Goal: Task Accomplishment & Management: Manage account settings

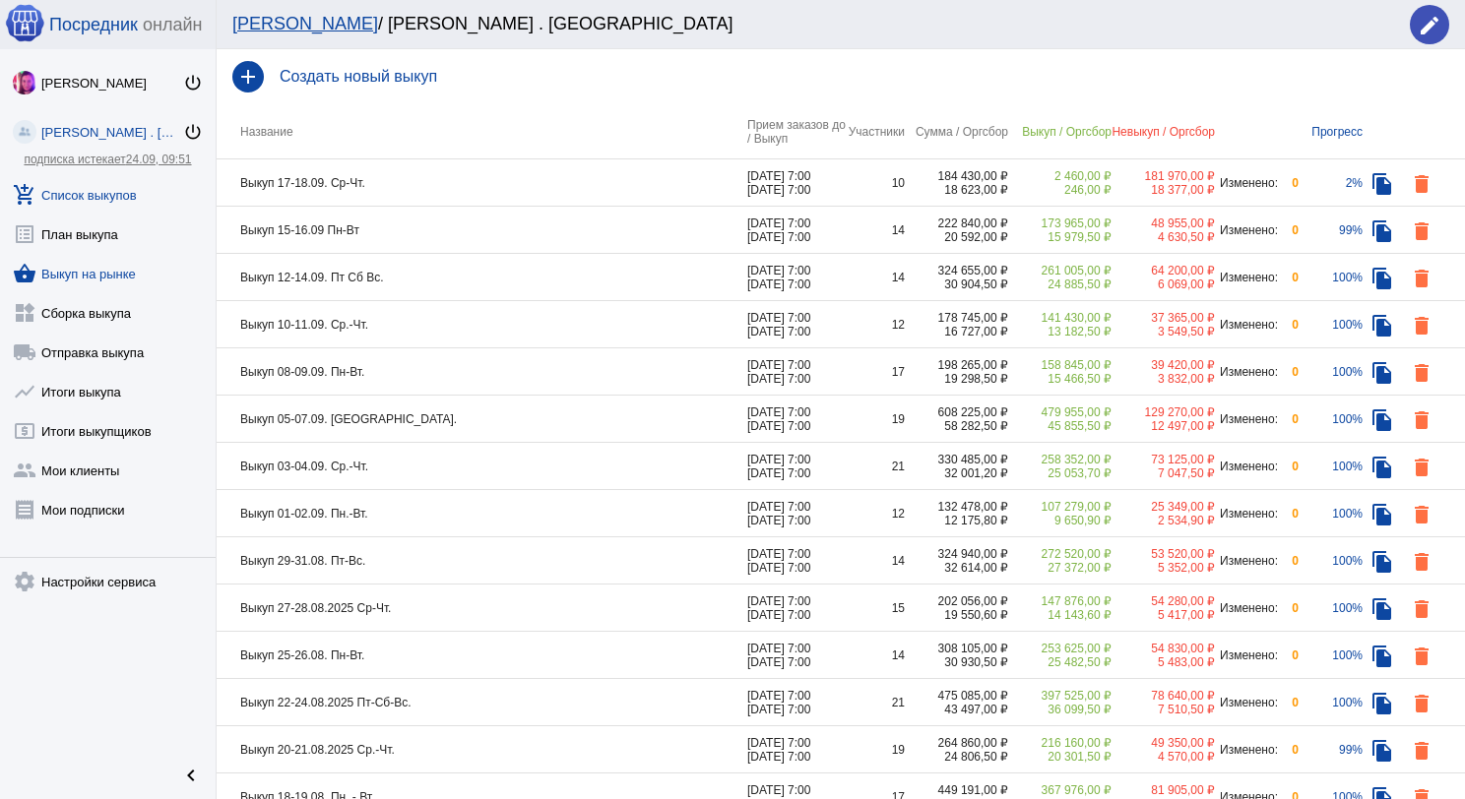
click at [113, 265] on link "shopping_basket Выкуп на рынке" at bounding box center [108, 269] width 216 height 39
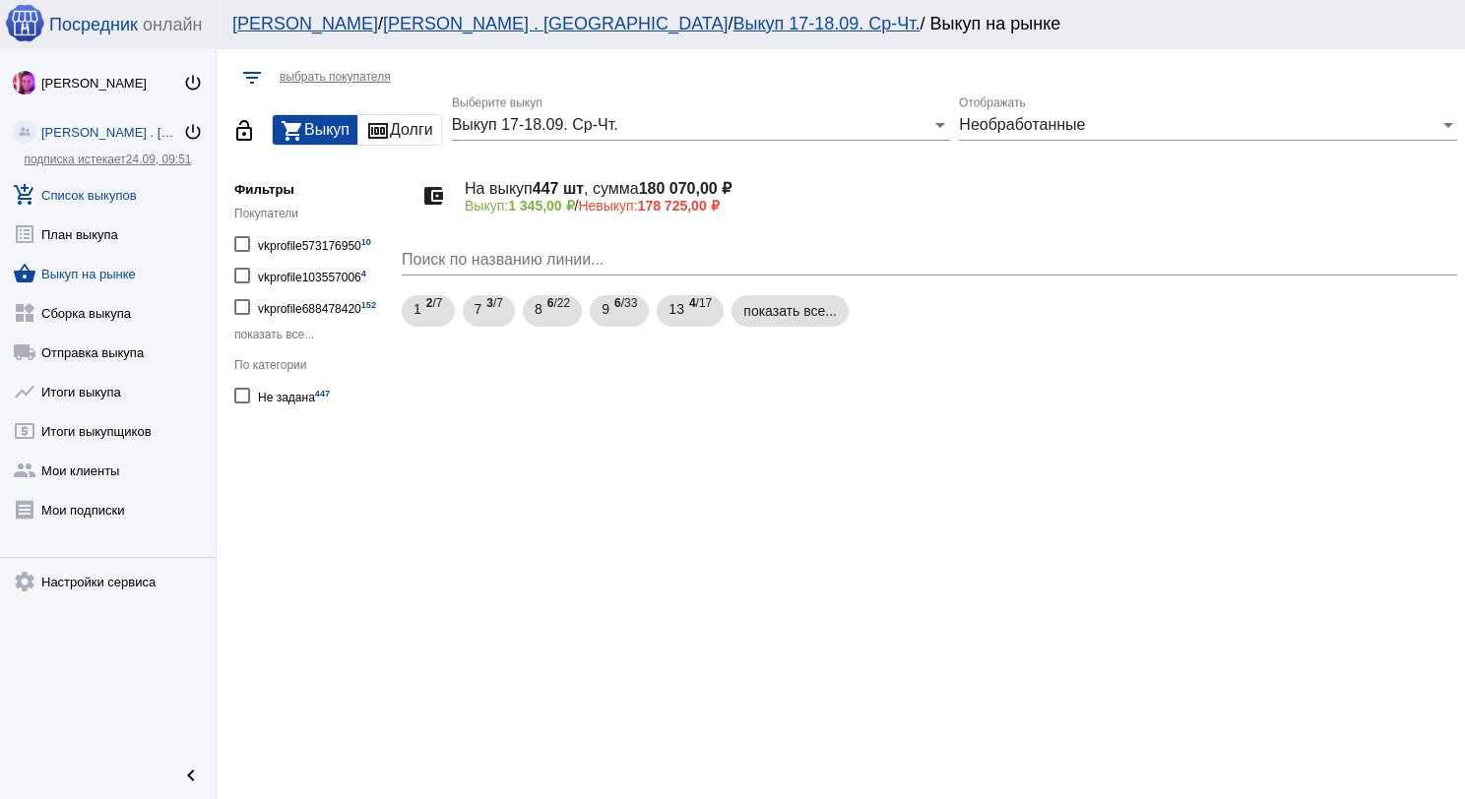
click at [121, 181] on link "add_shopping_cart Список выкупов" at bounding box center [108, 190] width 216 height 39
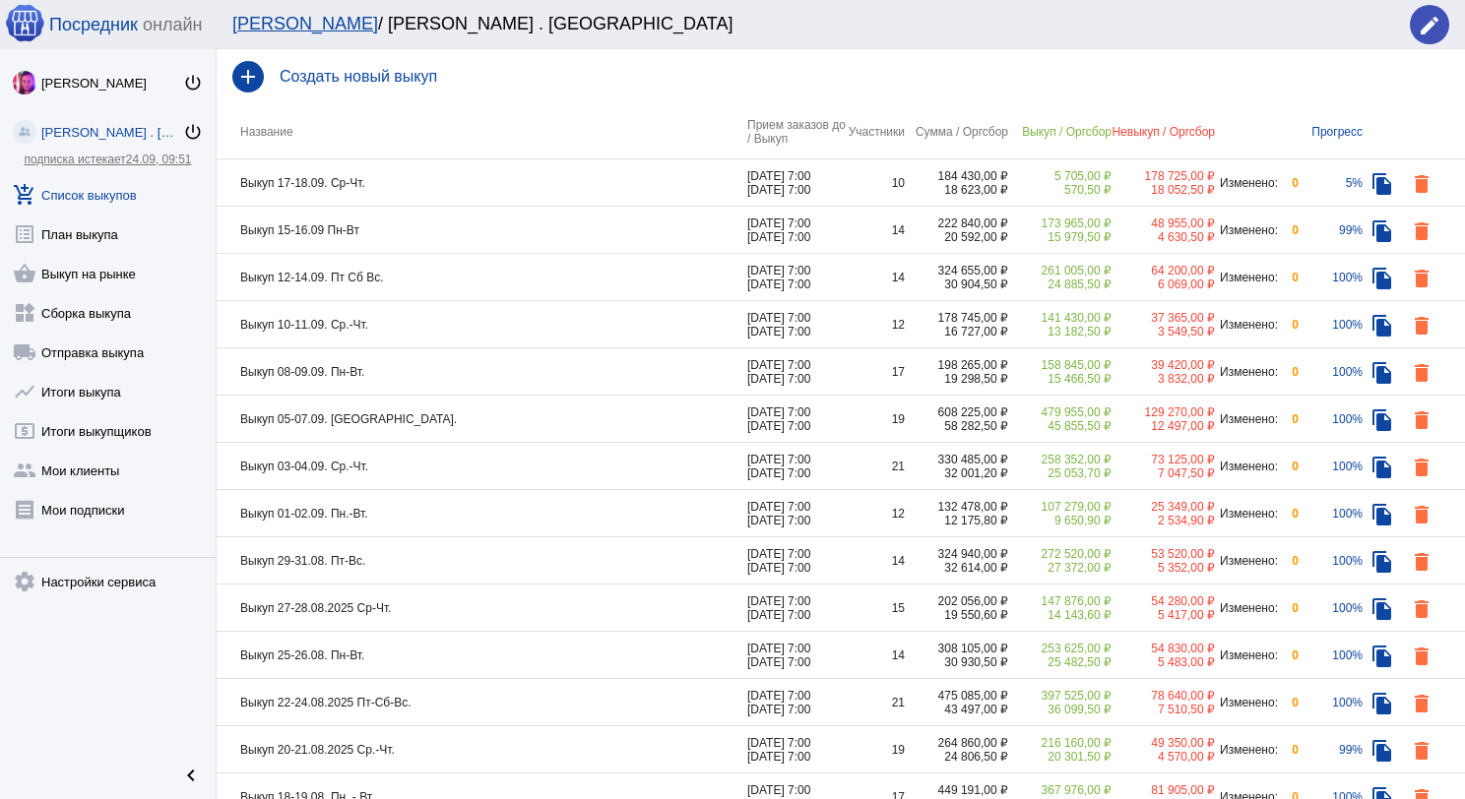
click at [444, 177] on td "Выкуп 17-18.09. Ср-Чт." at bounding box center [482, 182] width 531 height 47
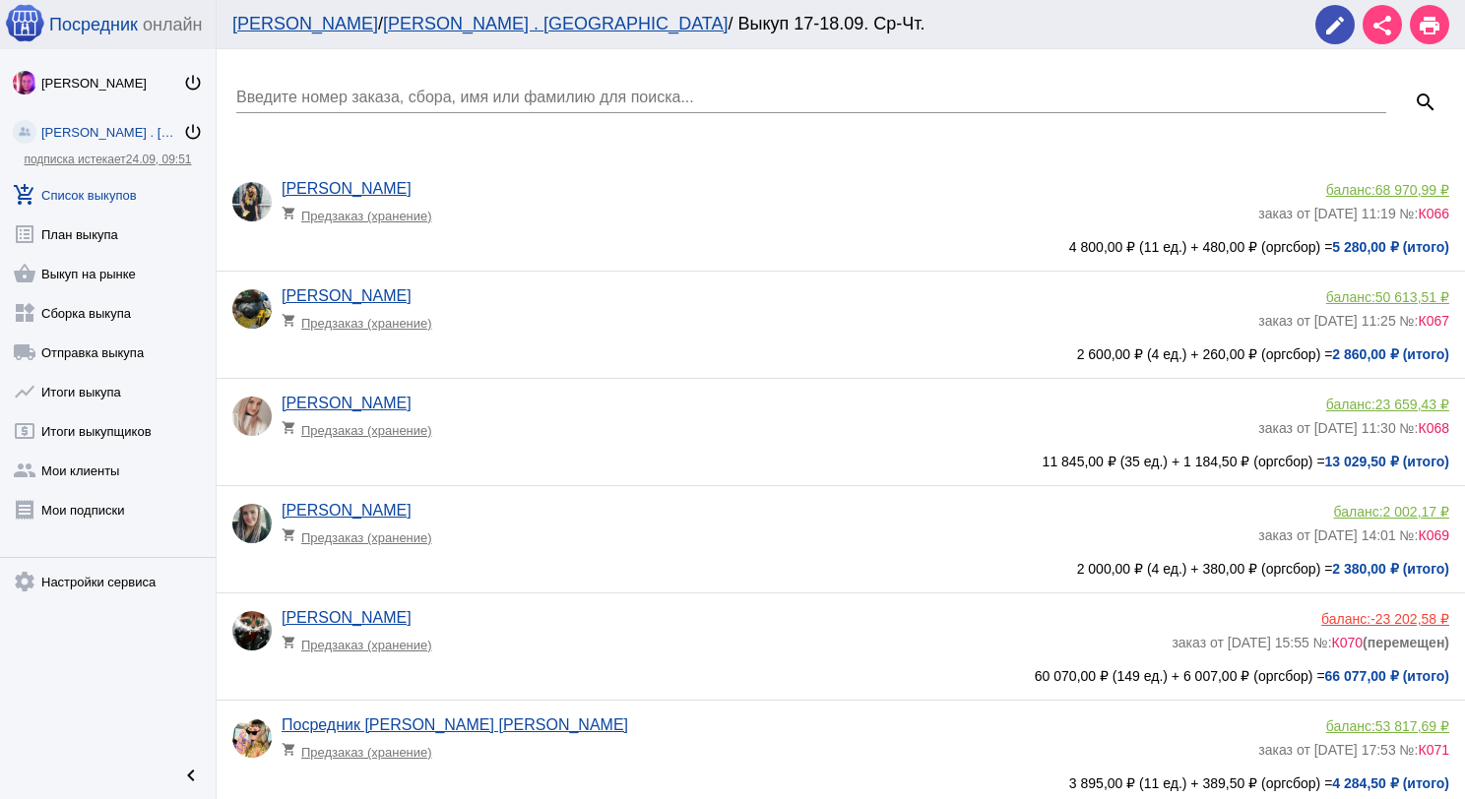
click at [110, 199] on link "add_shopping_cart Список выкупов" at bounding box center [108, 190] width 216 height 39
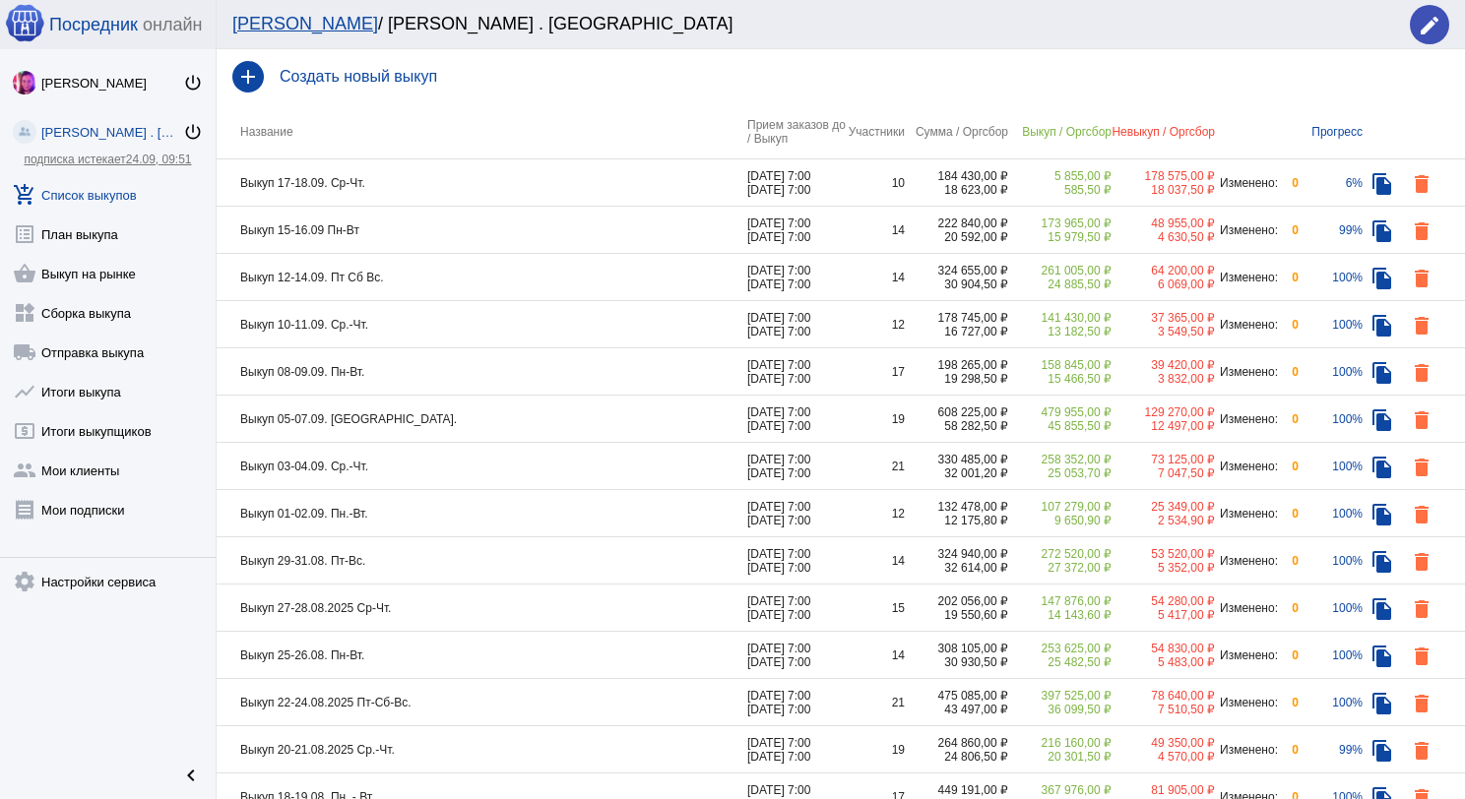
click at [504, 224] on td "Выкуп 15-16.09 Пн-Вт" at bounding box center [482, 230] width 531 height 47
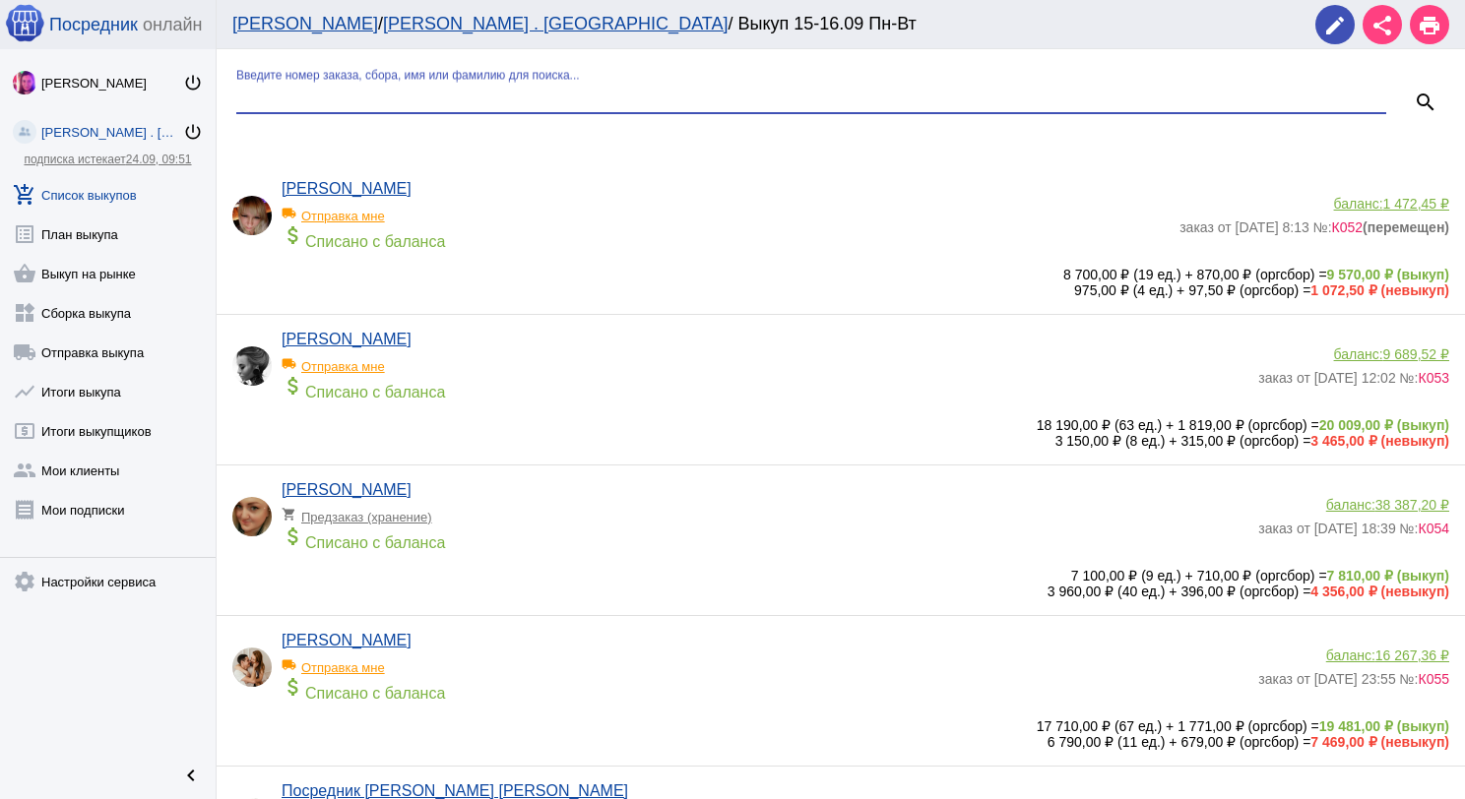
click at [478, 95] on input "Введите номер заказа, сбора, имя или фамилию для поиска..." at bounding box center [811, 98] width 1150 height 18
type input "ав"
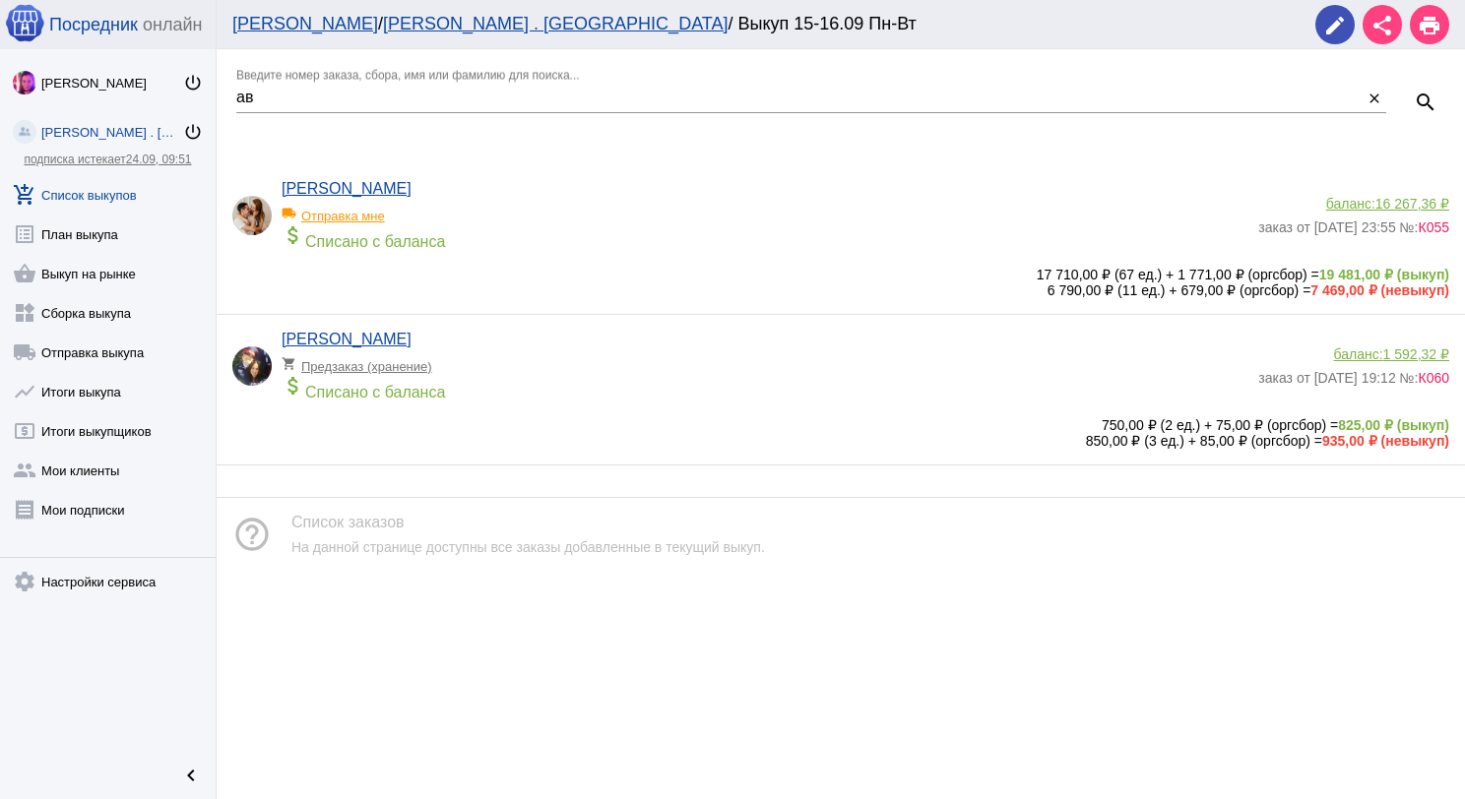
click at [613, 374] on app-delivery-type "shopping_cart Предзаказ (хранение)" at bounding box center [765, 361] width 967 height 26
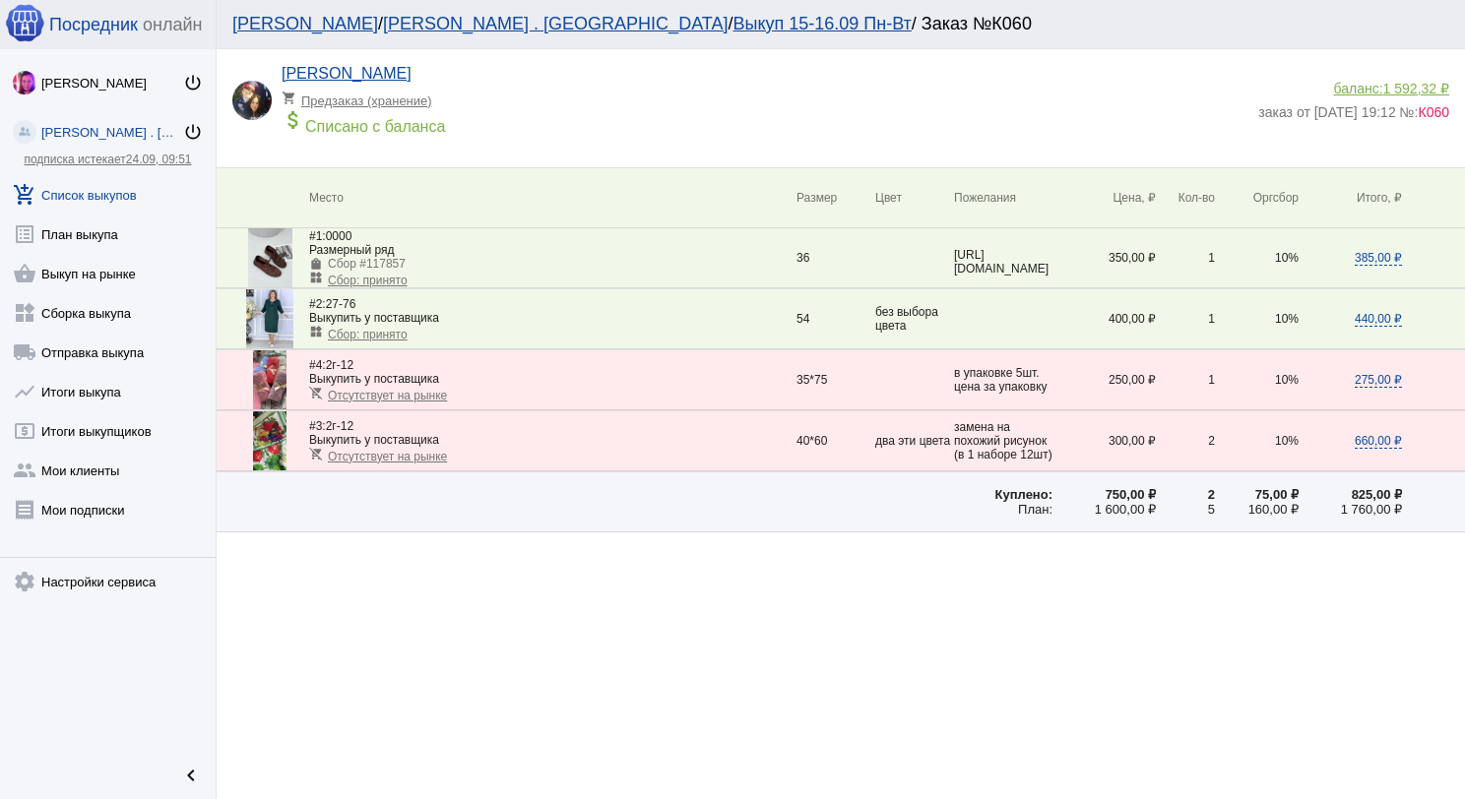
click at [263, 379] on img at bounding box center [269, 379] width 33 height 59
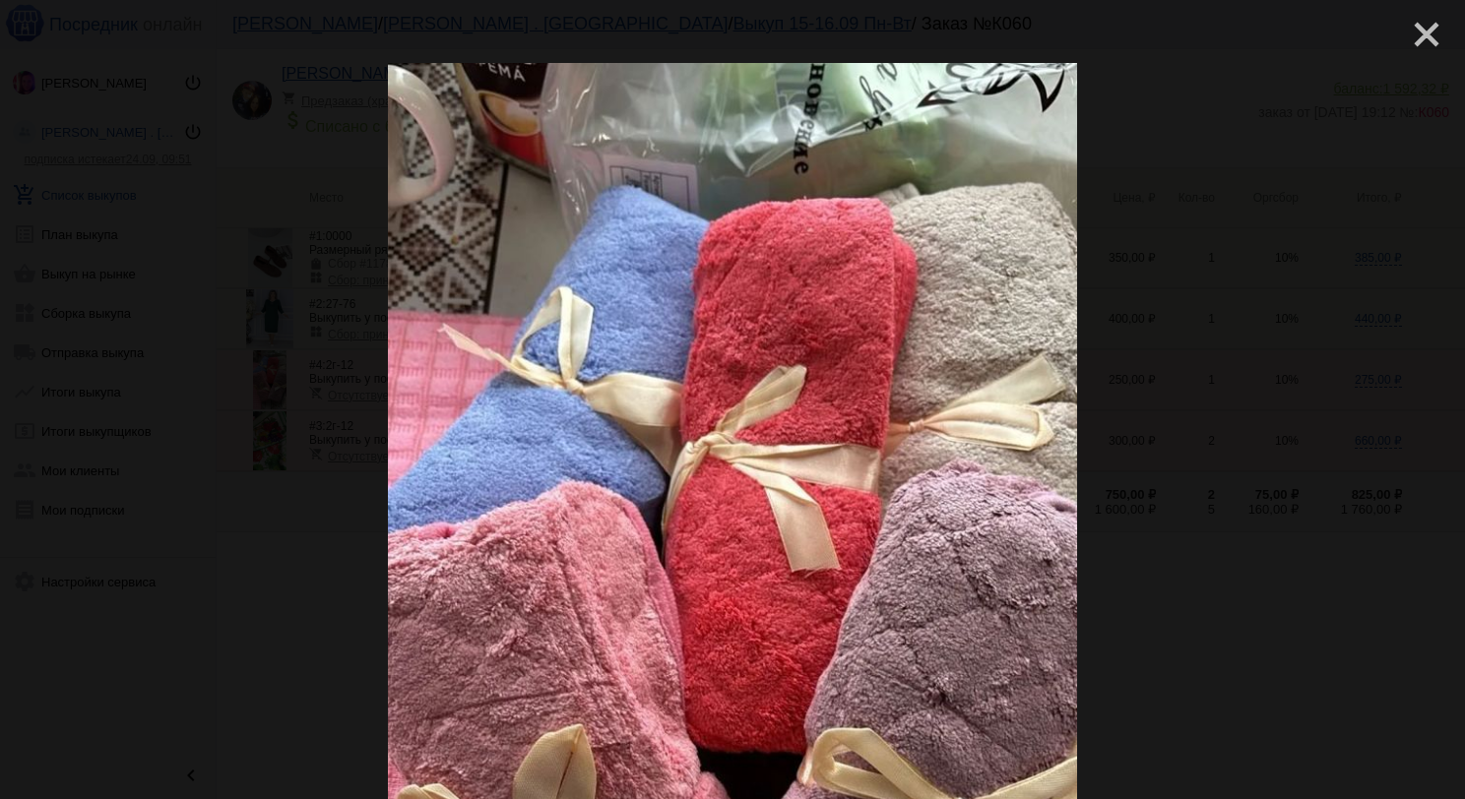
click at [1413, 36] on mat-icon "close" at bounding box center [1419, 27] width 24 height 24
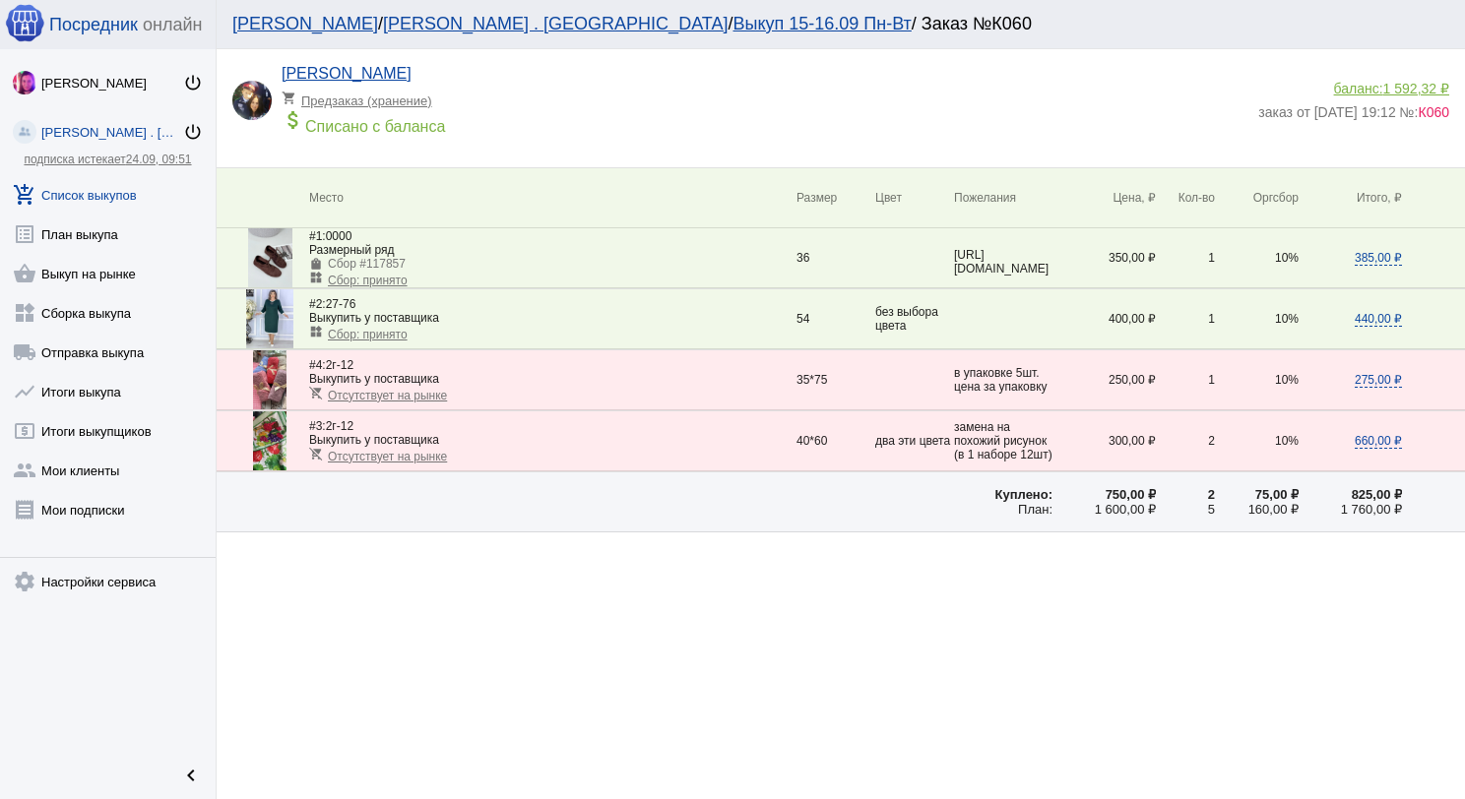
click at [133, 188] on link "add_shopping_cart Список выкупов" at bounding box center [108, 190] width 216 height 39
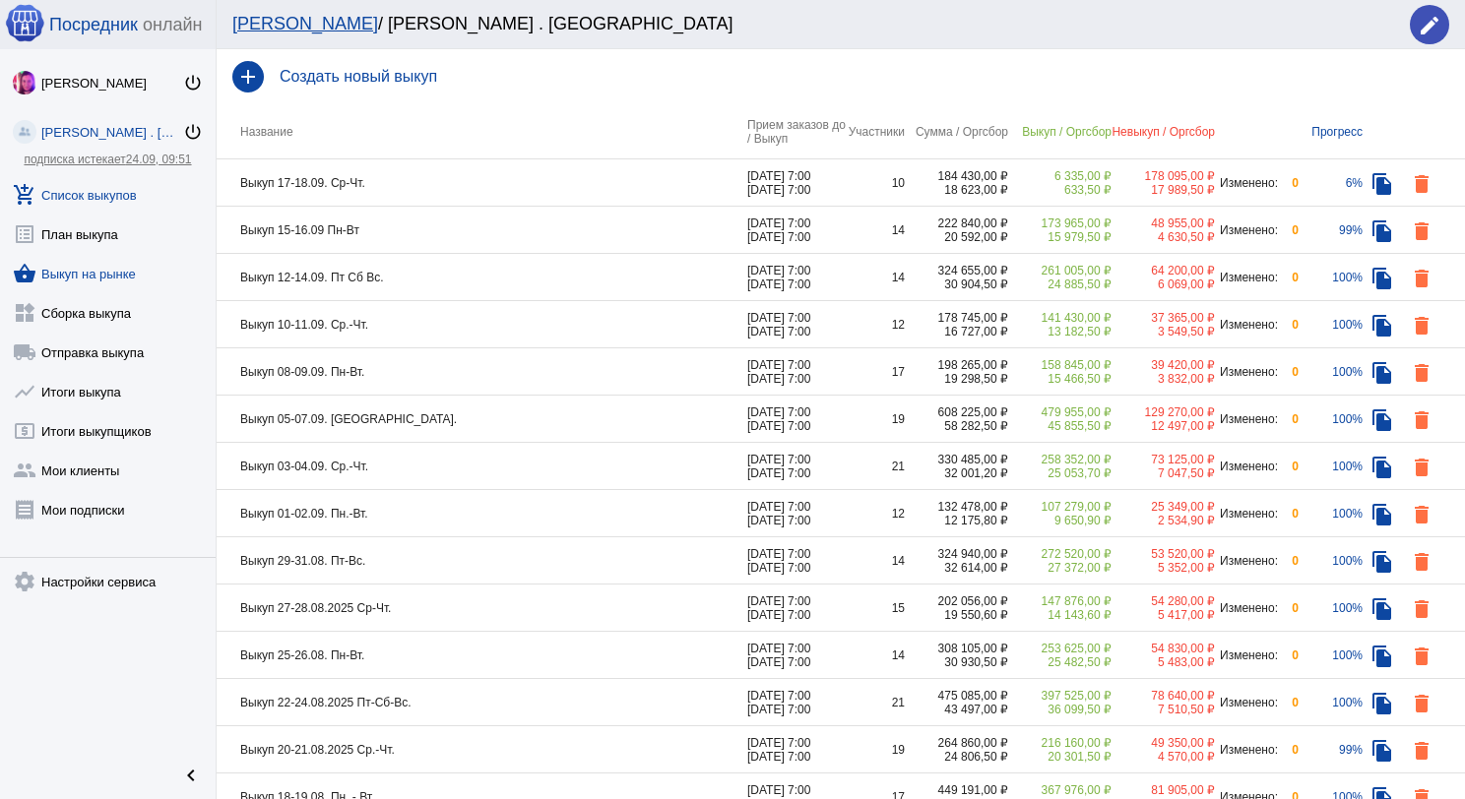
click at [123, 283] on link "shopping_basket Выкуп на рынке" at bounding box center [108, 269] width 216 height 39
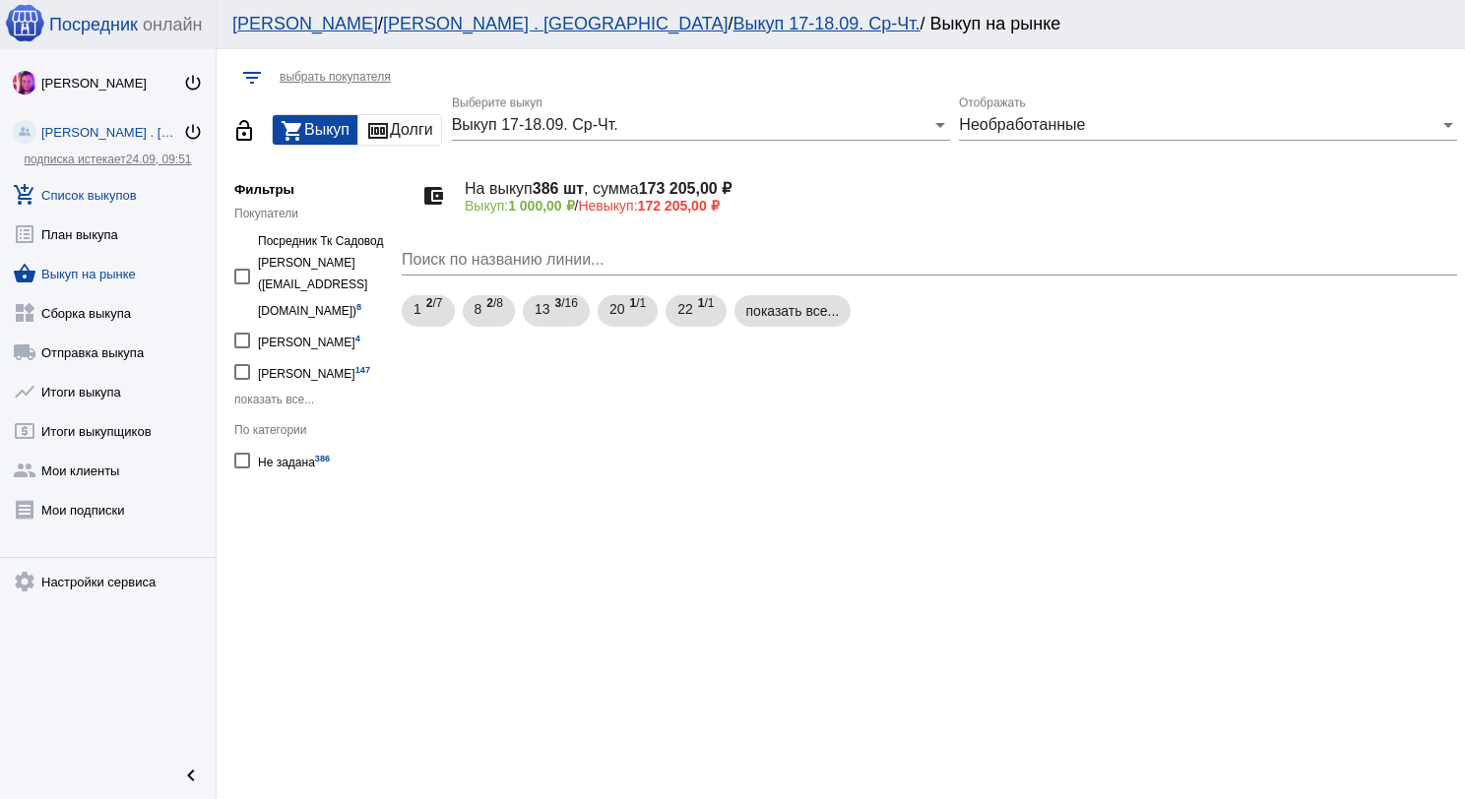
click at [66, 198] on link "add_shopping_cart Список выкупов" at bounding box center [108, 190] width 216 height 39
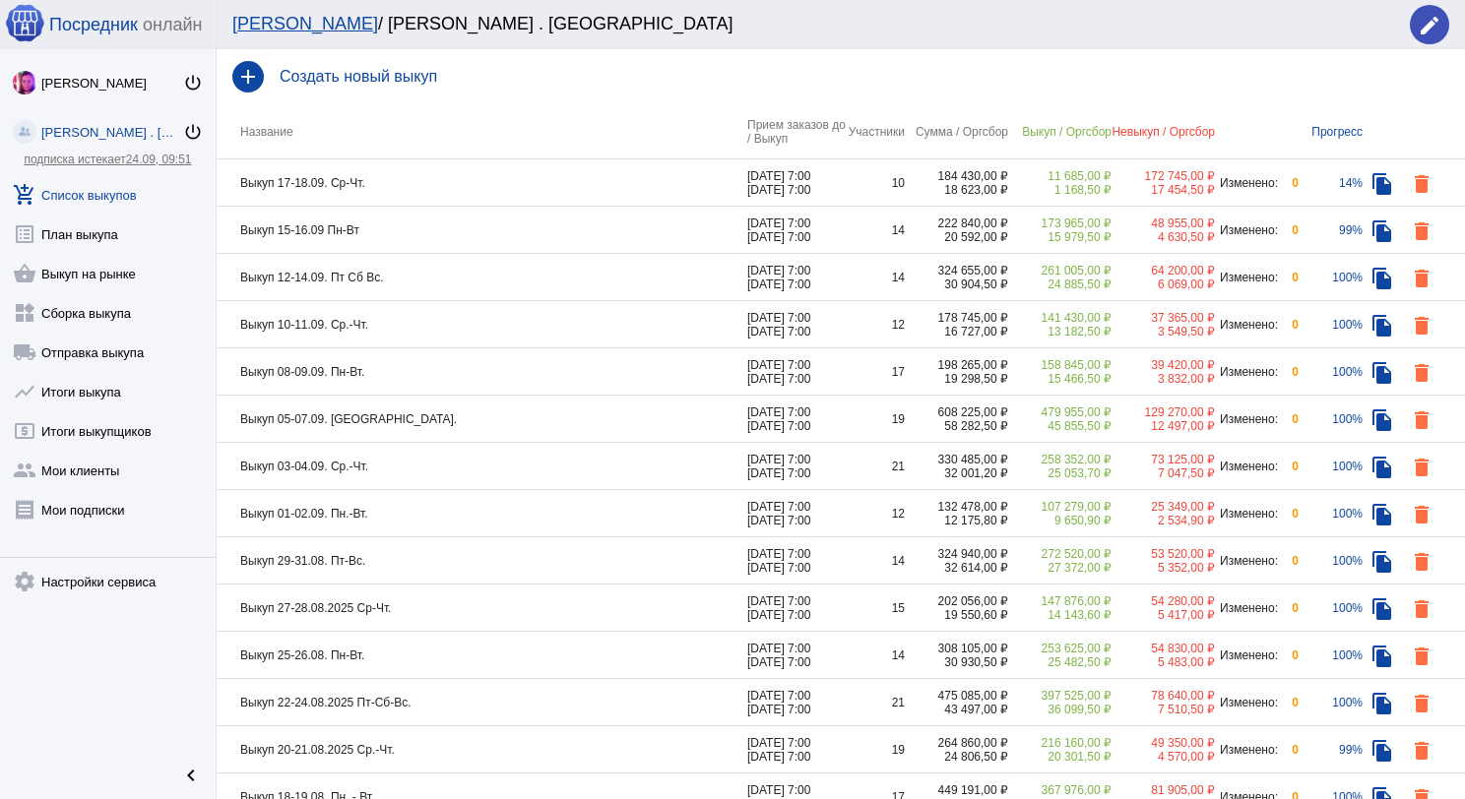
click at [484, 197] on td "Выкуп 17-18.09. Ср-Чт." at bounding box center [482, 182] width 531 height 47
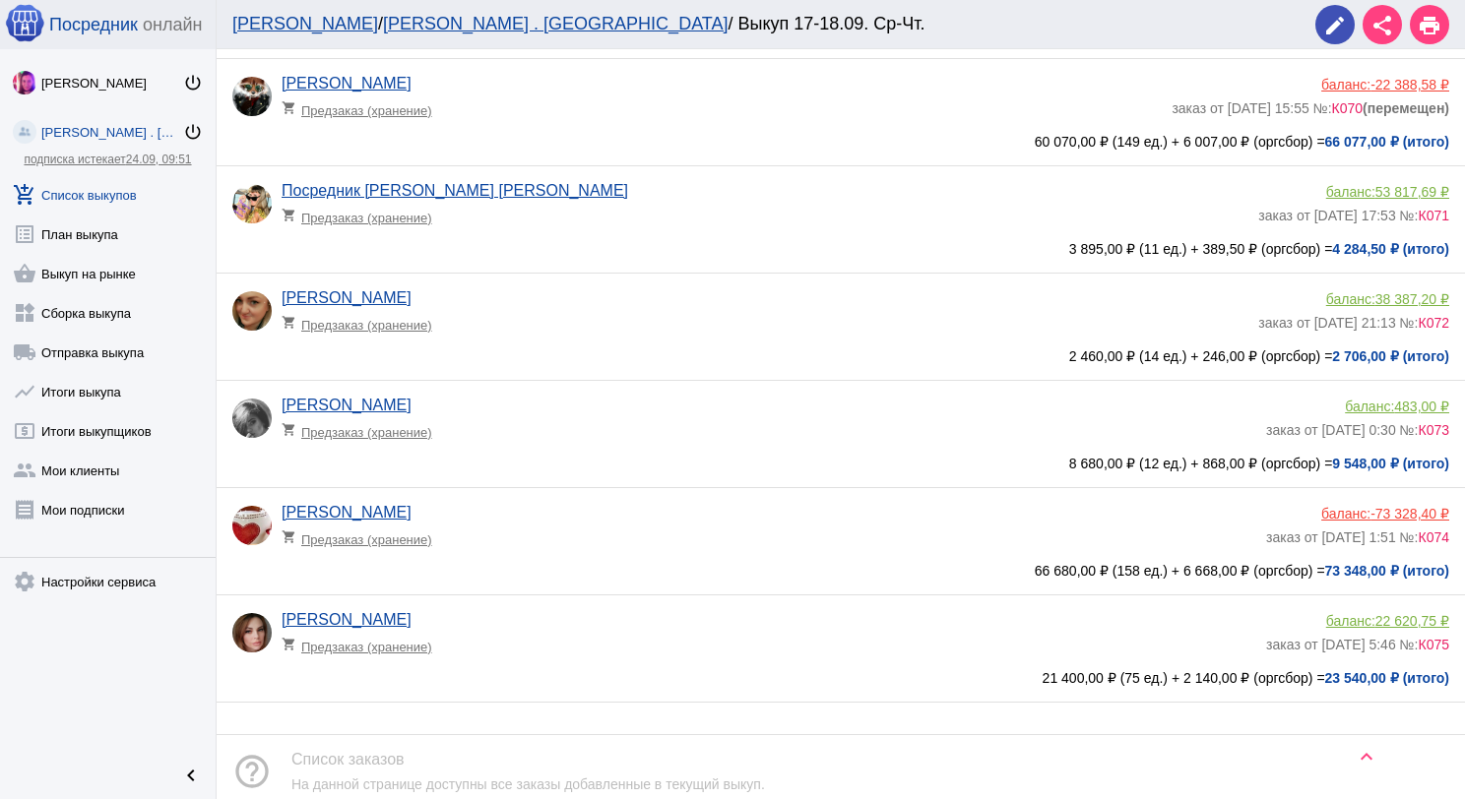
scroll to position [530, 0]
